Goal: Task Accomplishment & Management: Use online tool/utility

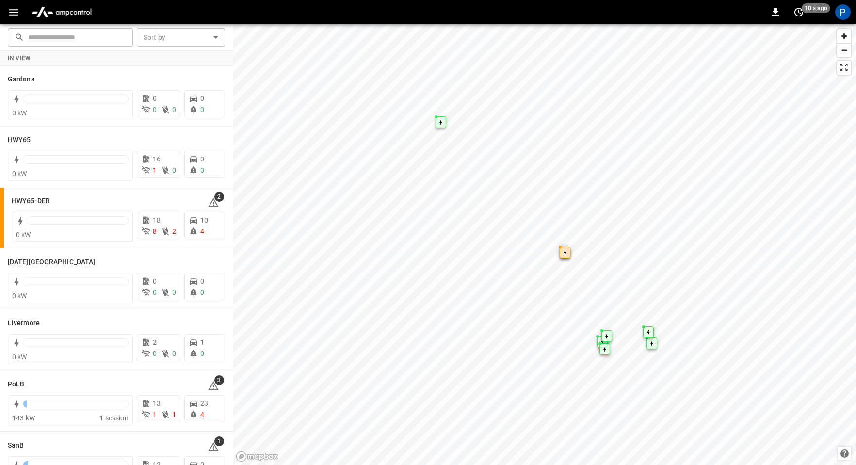
click at [67, 15] on img "menu" at bounding box center [62, 12] width 68 height 18
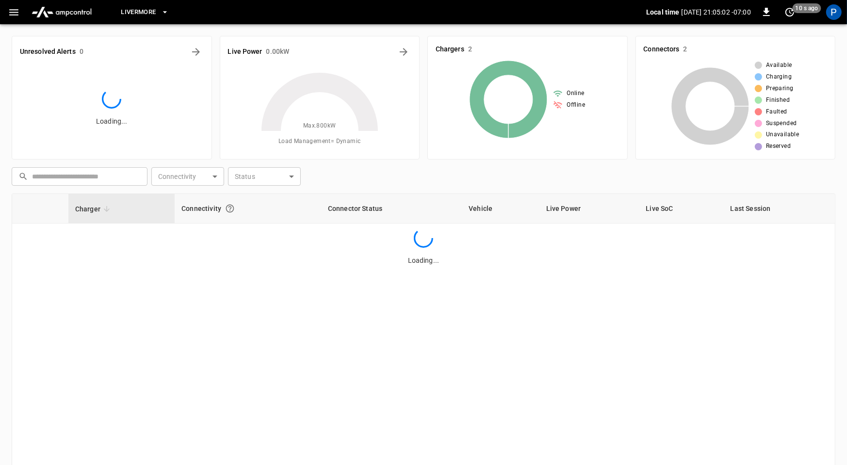
click at [148, 12] on span "Livermore" at bounding box center [138, 12] width 35 height 11
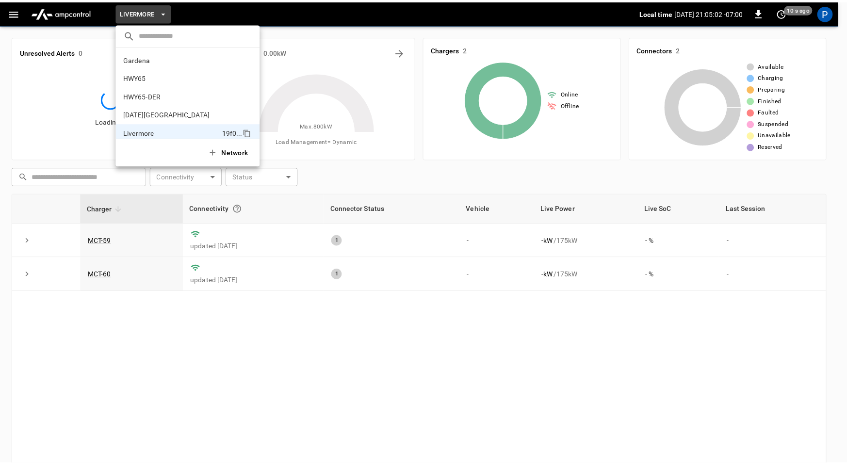
scroll to position [71, 0]
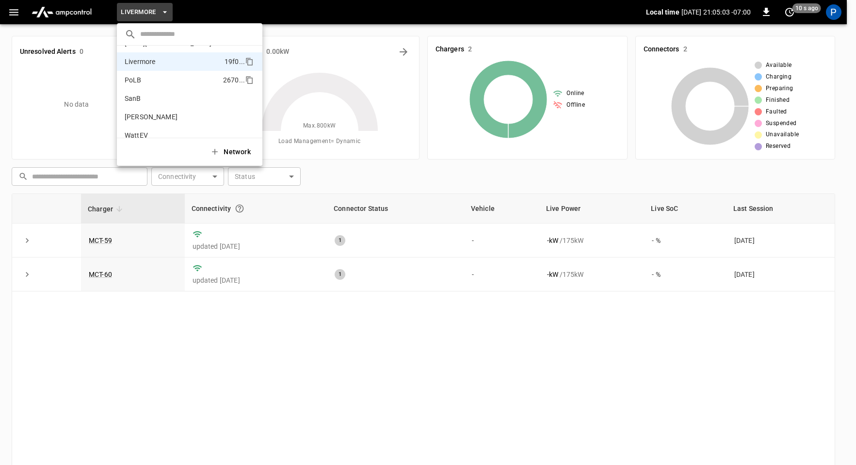
click at [161, 81] on li "PoLB 2670 ..." at bounding box center [190, 80] width 146 height 18
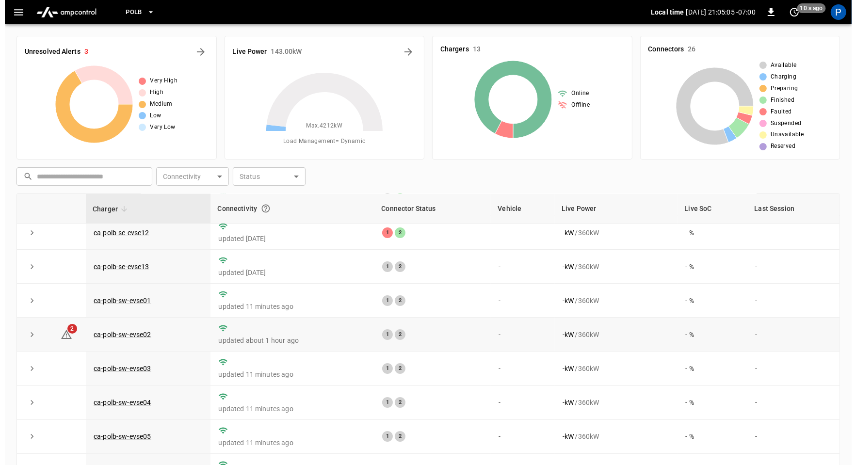
scroll to position [139, 0]
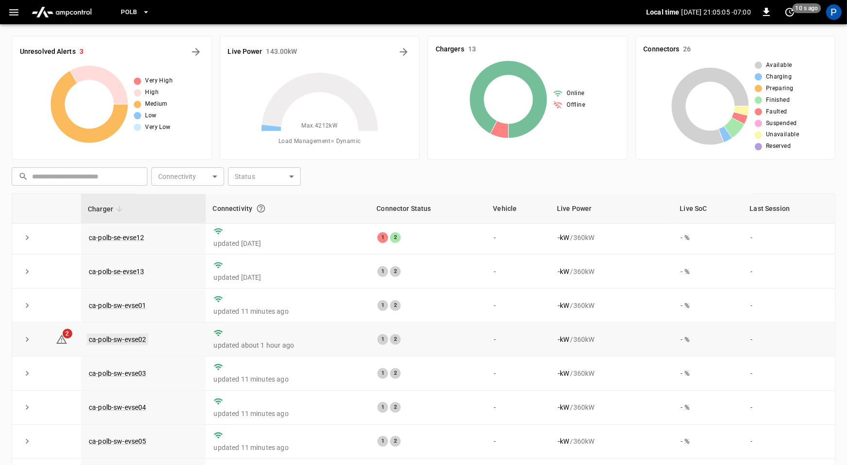
click at [139, 339] on link "ca-polb-sw-evse02" at bounding box center [118, 340] width 62 height 12
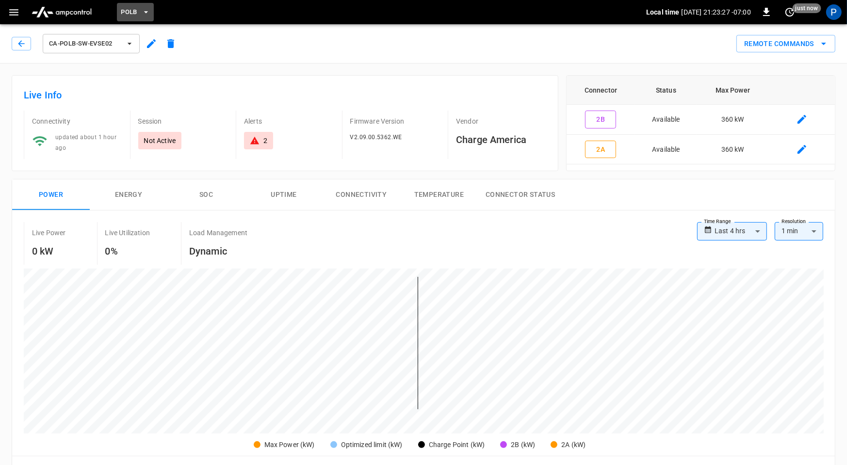
click at [132, 11] on span "PoLB" at bounding box center [129, 12] width 16 height 11
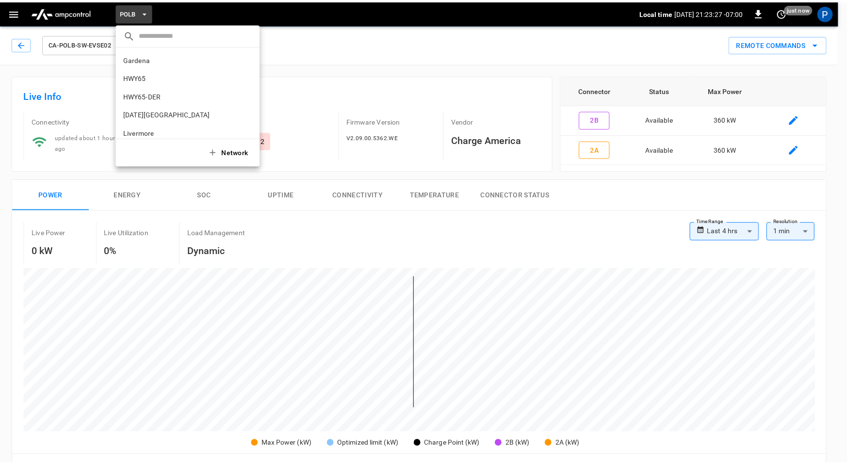
scroll to position [81, 0]
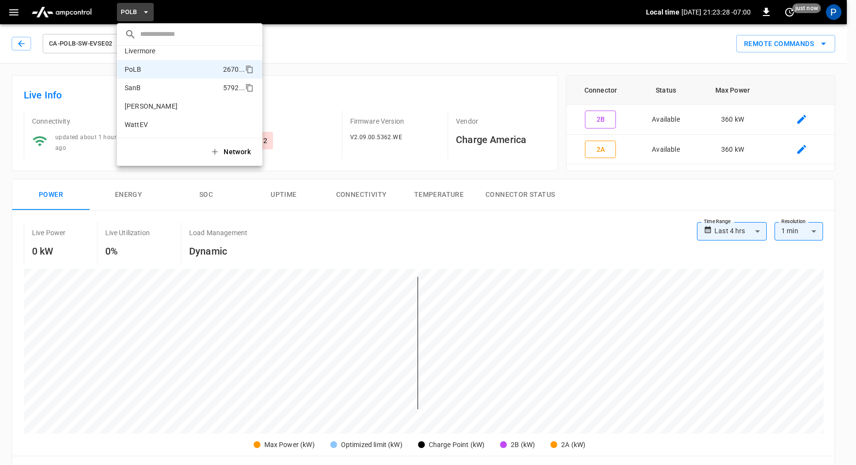
click at [165, 89] on li "SanB 5792 ..." at bounding box center [190, 88] width 146 height 18
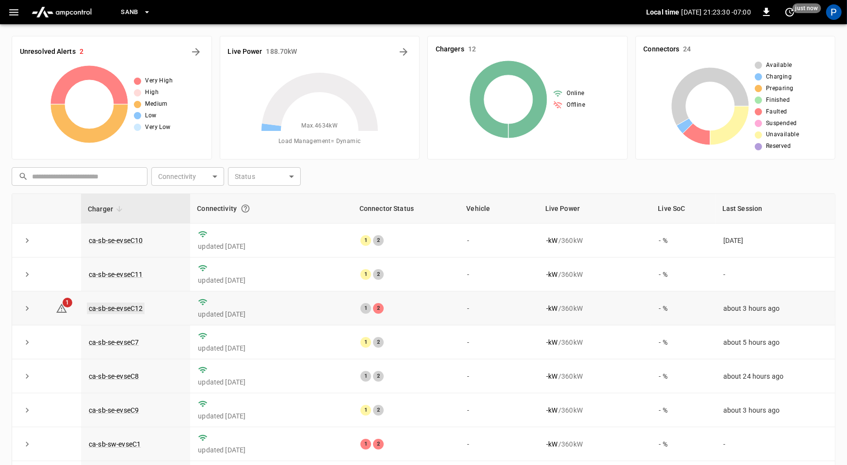
click at [131, 303] on link "ca-sb-se-evseC12" at bounding box center [116, 309] width 58 height 12
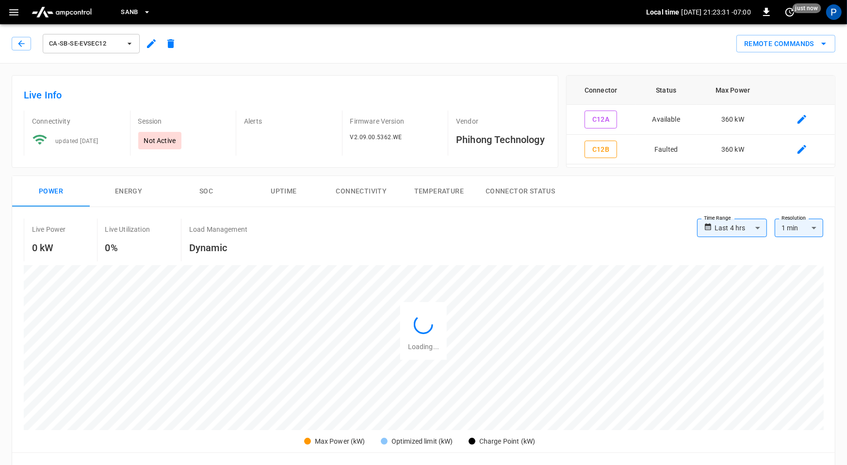
scroll to position [456, 0]
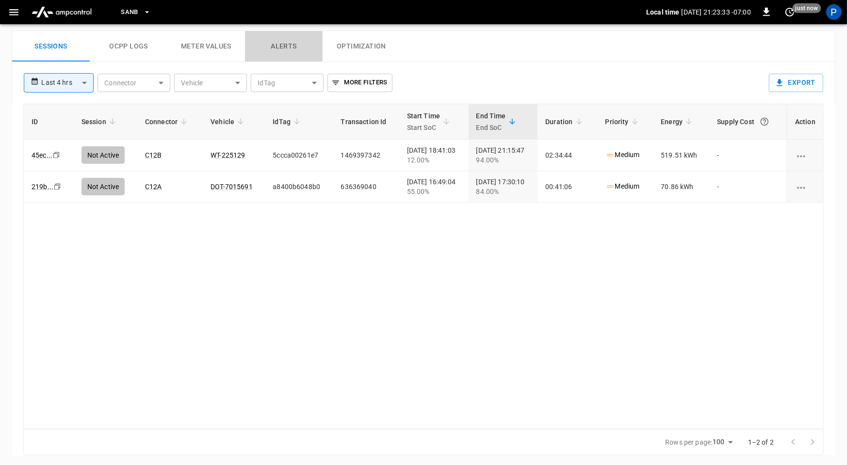
click at [289, 41] on button "Alerts" at bounding box center [284, 46] width 78 height 31
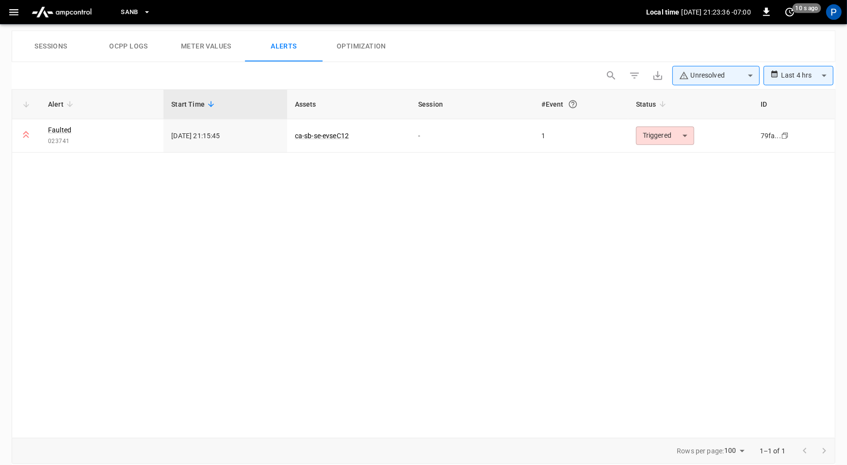
click at [56, 48] on button "Sessions" at bounding box center [51, 46] width 78 height 31
